Goal: Task Accomplishment & Management: Manage account settings

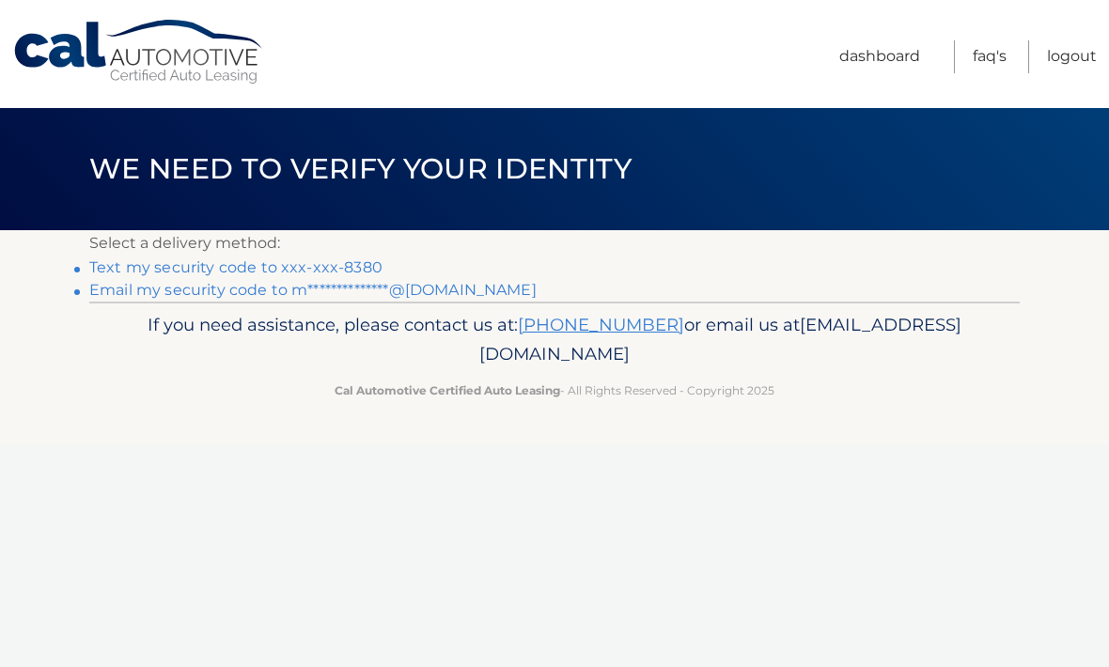
click at [383, 261] on li "Text my security code to xxx-xxx-8380" at bounding box center [554, 268] width 931 height 23
click at [337, 264] on link "Text my security code to xxx-xxx-8380" at bounding box center [235, 268] width 293 height 18
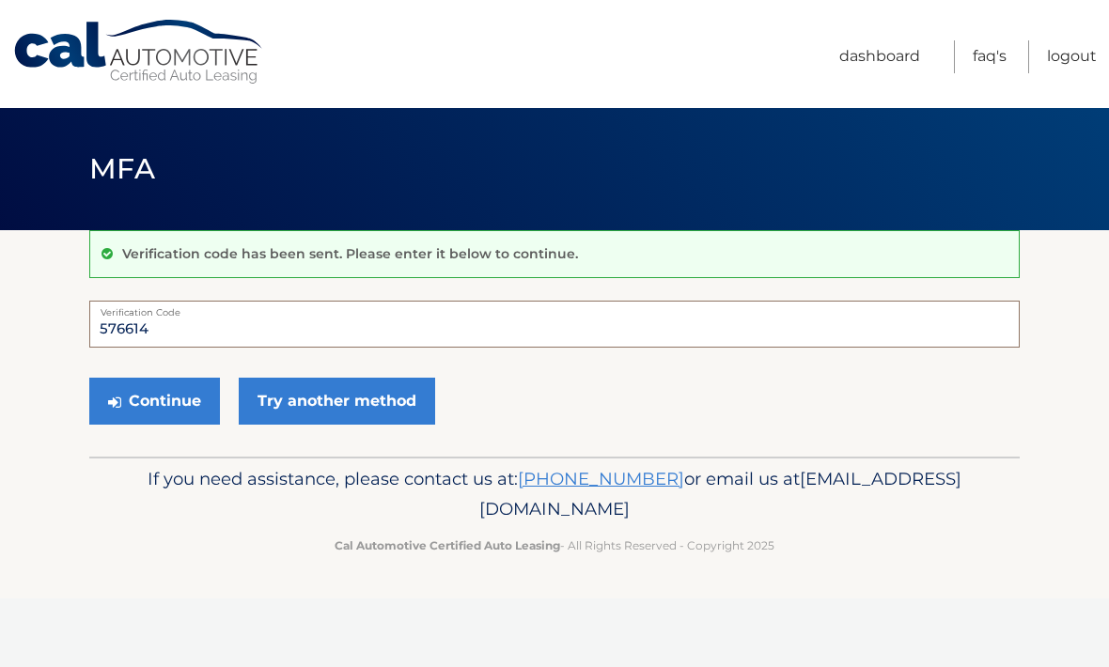
type input "576614"
click at [126, 418] on button "Continue" at bounding box center [154, 401] width 131 height 47
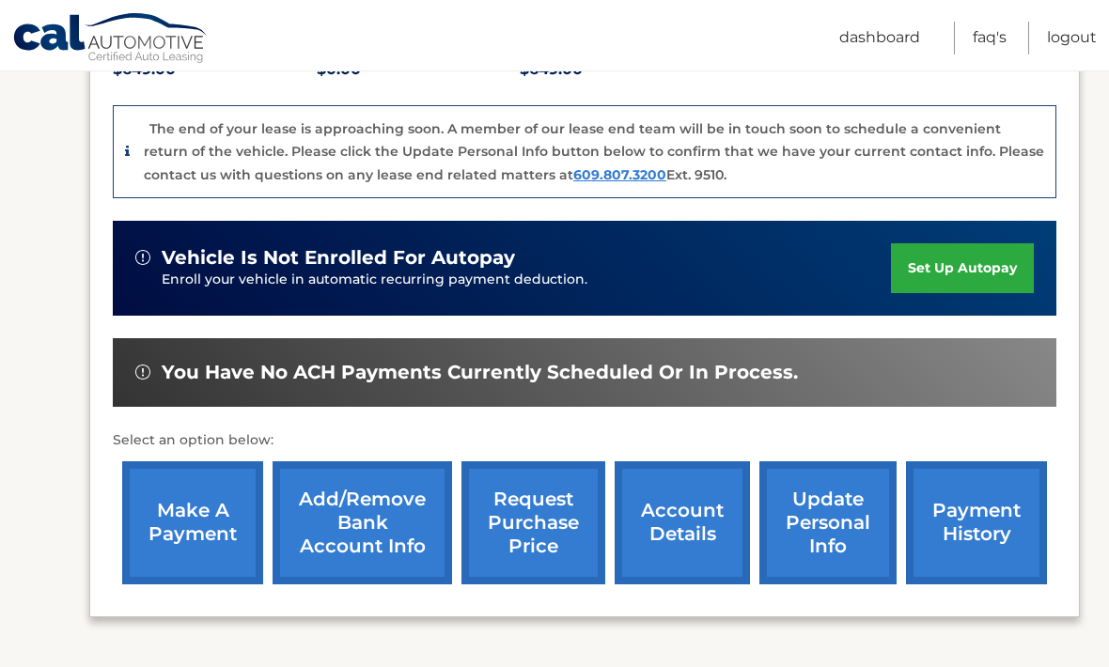
scroll to position [466, 0]
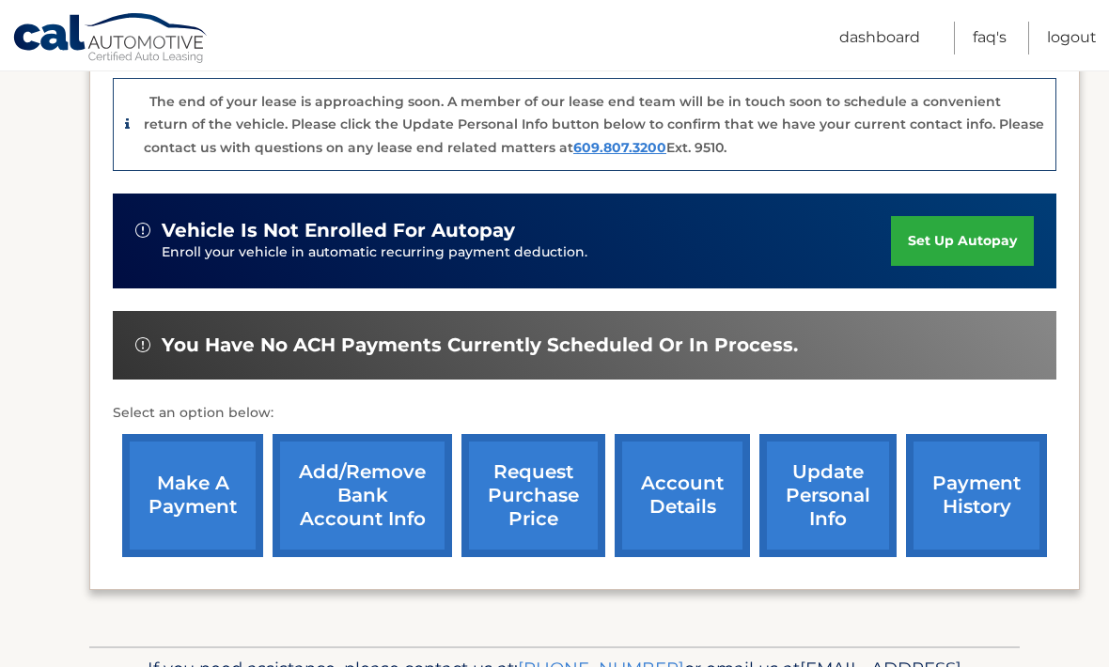
click at [159, 486] on link "make a payment" at bounding box center [192, 495] width 141 height 123
